Goal: Information Seeking & Learning: Learn about a topic

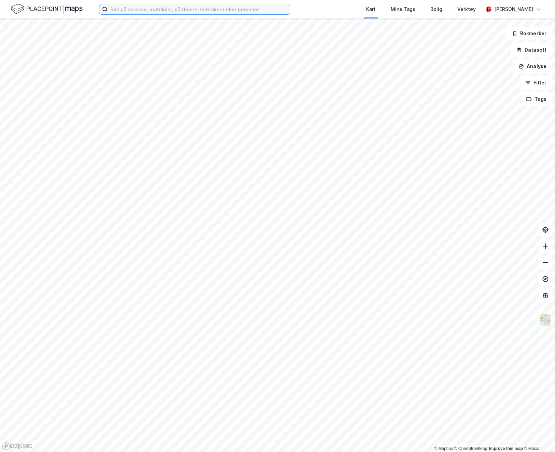
click at [211, 9] on input at bounding box center [199, 9] width 182 height 10
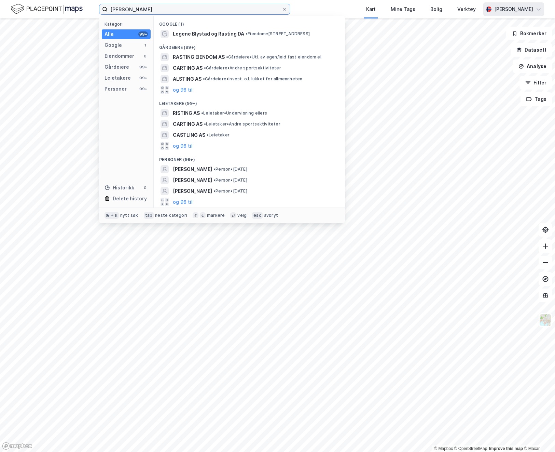
type input "johan rasting"
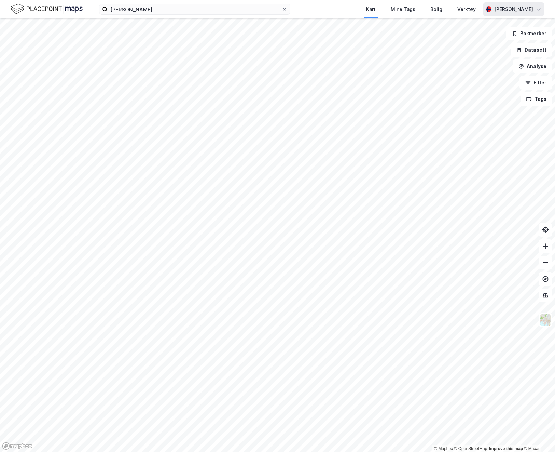
click at [521, 7] on div "[PERSON_NAME]" at bounding box center [514, 9] width 39 height 8
click at [501, 42] on div "Åpne Supervisor portalen" at bounding box center [501, 42] width 60 height 8
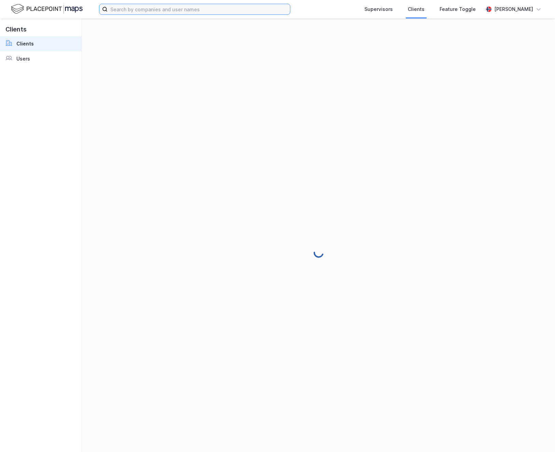
click at [159, 12] on input at bounding box center [199, 9] width 182 height 10
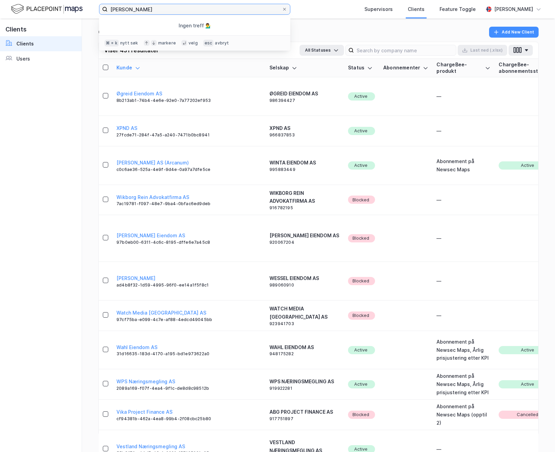
drag, startPoint x: 148, startPoint y: 11, endPoint x: 60, endPoint y: 11, distance: 87.8
click at [60, 11] on div "[PERSON_NAME] Ingen treff 💁‍♂️ ⌘ + k nytt søk markere velg esc avbryt Superviso…" at bounding box center [277, 9] width 555 height 18
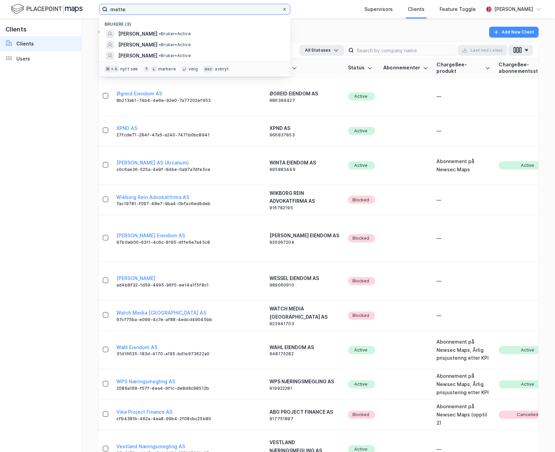
type input "mette"
click at [282, 10] on span at bounding box center [284, 8] width 5 height 5
click at [282, 10] on input "mette" at bounding box center [195, 9] width 174 height 10
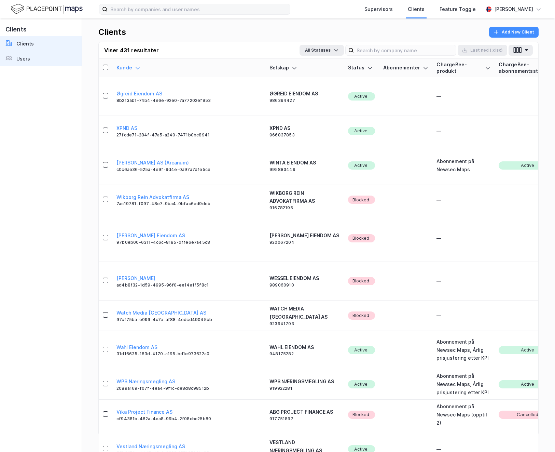
click at [21, 62] on div "Users" at bounding box center [23, 59] width 14 height 8
click at [25, 60] on div "Users" at bounding box center [23, 59] width 14 height 8
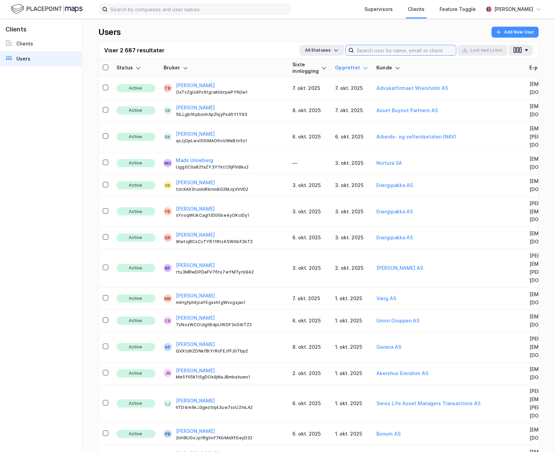
click at [379, 52] on input at bounding box center [405, 50] width 102 height 10
type input "mette"
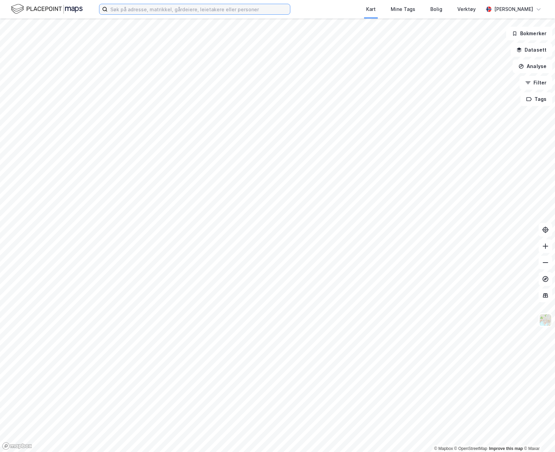
click at [170, 8] on input at bounding box center [199, 9] width 182 height 10
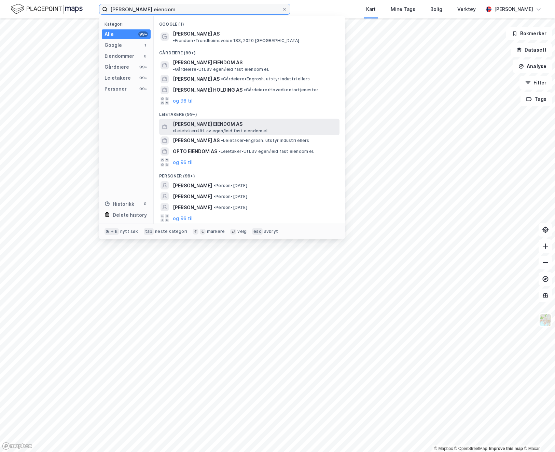
type input "[PERSON_NAME] eiendom"
click at [203, 120] on span "[PERSON_NAME] EIENDOM AS" at bounding box center [208, 124] width 70 height 8
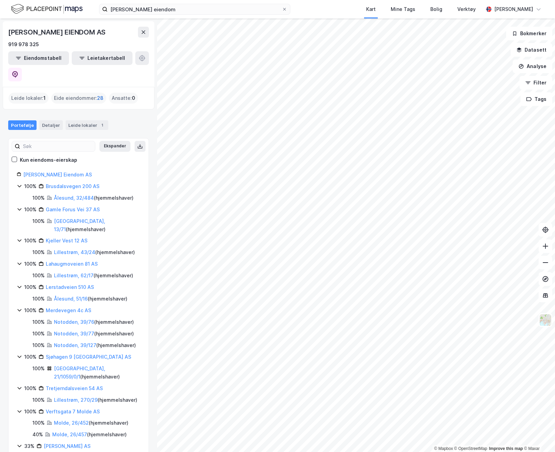
click at [99, 94] on span "28" at bounding box center [100, 98] width 6 height 8
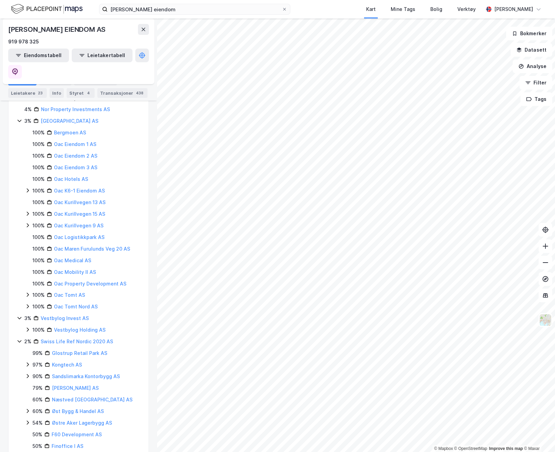
scroll to position [539, 0]
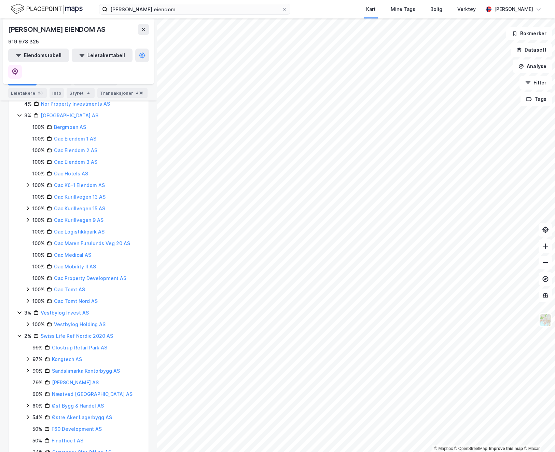
click at [22, 333] on icon at bounding box center [19, 335] width 5 height 5
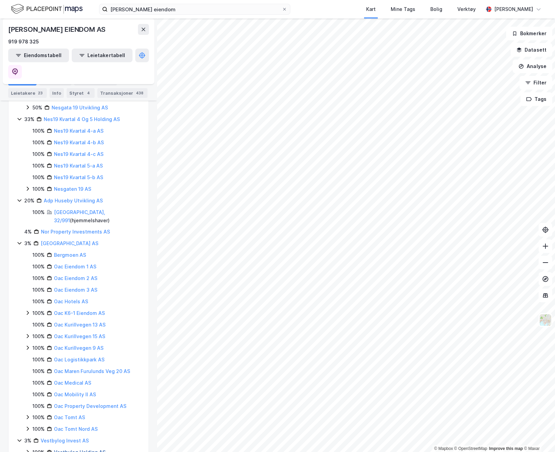
click at [81, 449] on link "Vestbylog Holding AS" at bounding box center [80, 452] width 52 height 6
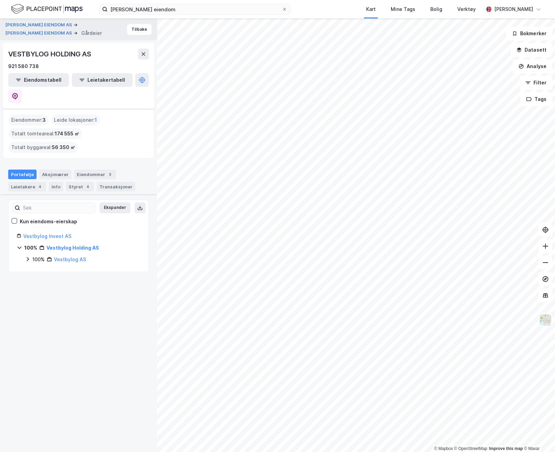
click at [28, 257] on icon at bounding box center [28, 259] width 2 height 4
click at [36, 268] on icon at bounding box center [35, 270] width 5 height 5
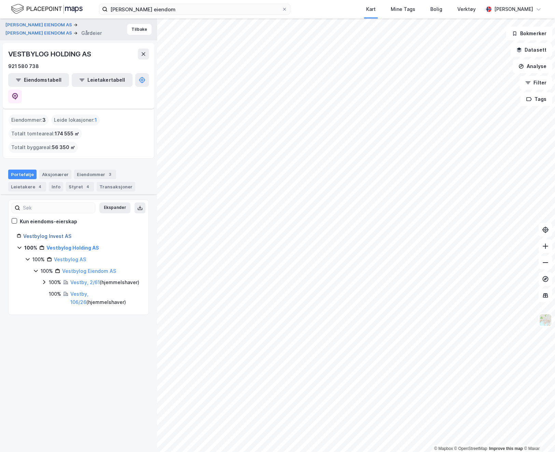
click at [57, 233] on link "Vestbylog Invest AS" at bounding box center [47, 236] width 48 height 6
